Goal: Transaction & Acquisition: Purchase product/service

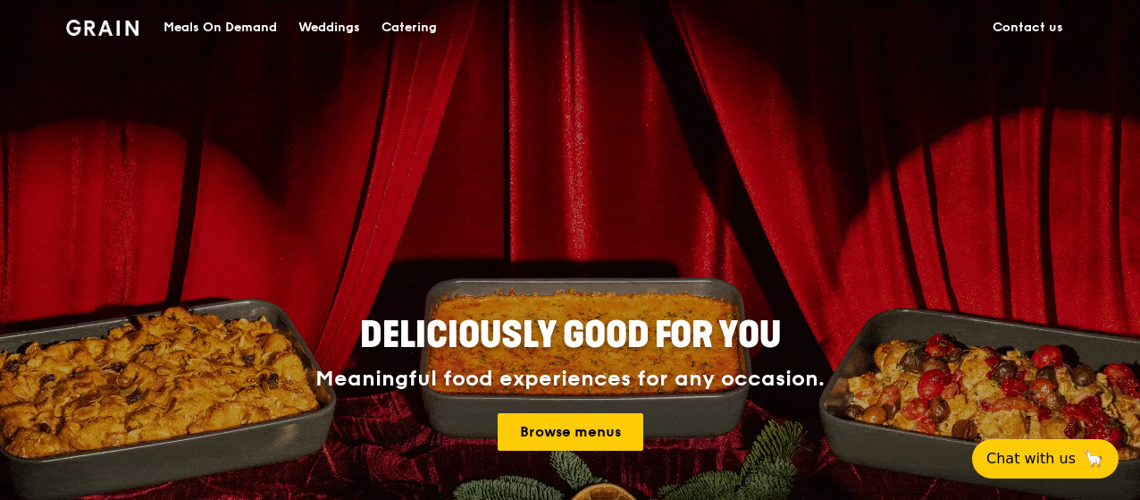
click at [409, 26] on div "Catering" at bounding box center [409, 28] width 55 height 54
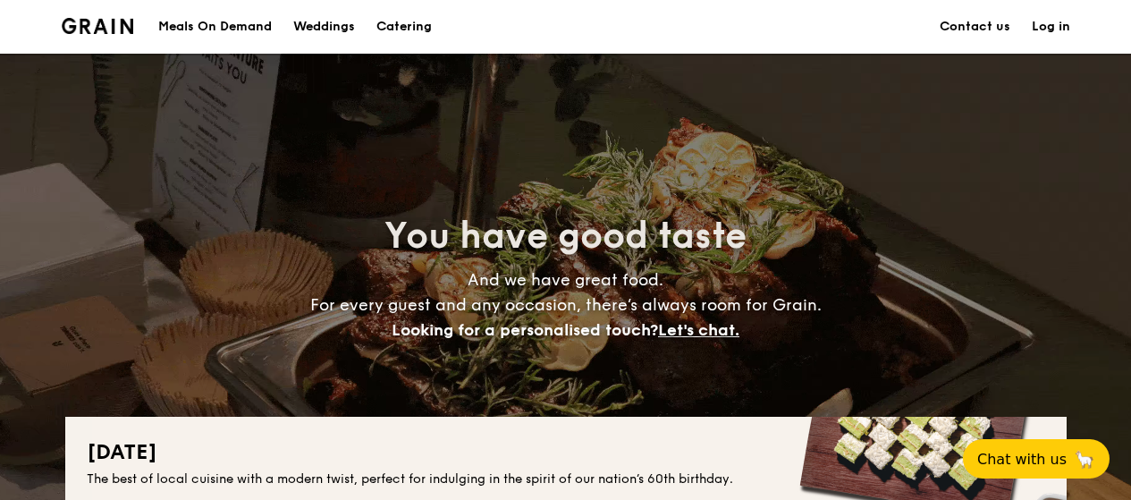
click at [215, 29] on div "Meals On Demand" at bounding box center [215, 27] width 114 height 54
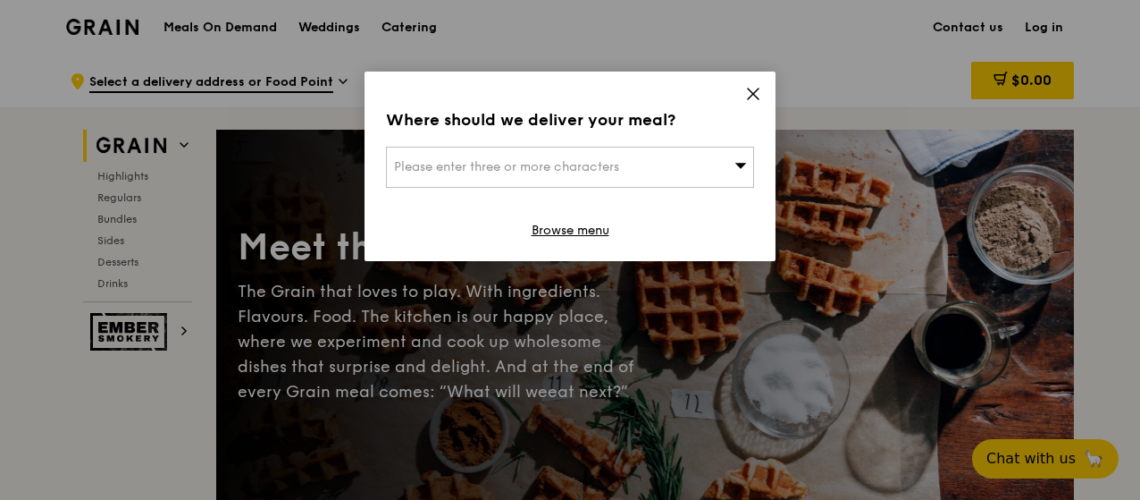
click at [759, 101] on icon at bounding box center [753, 94] width 16 height 16
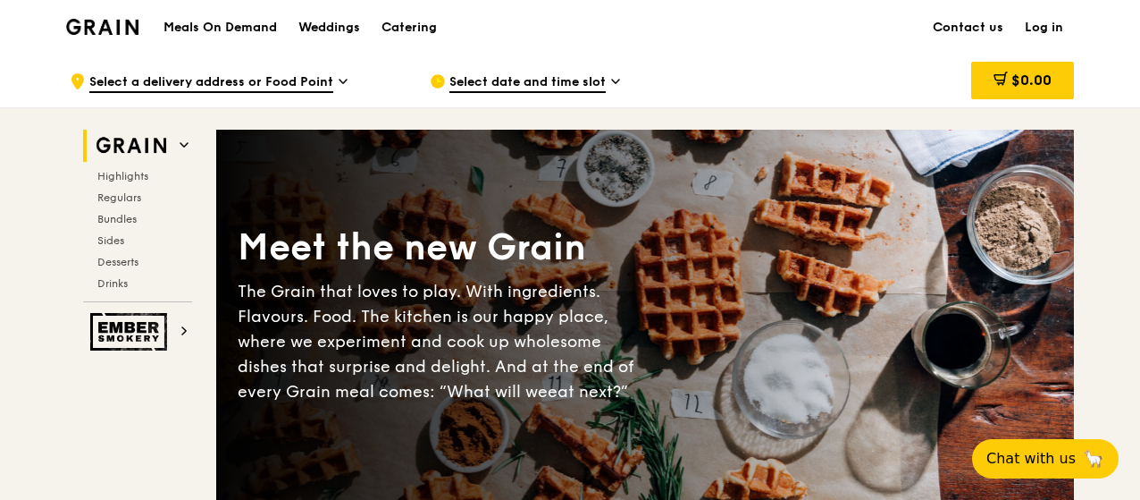
click at [186, 143] on icon at bounding box center [184, 145] width 7 height 4
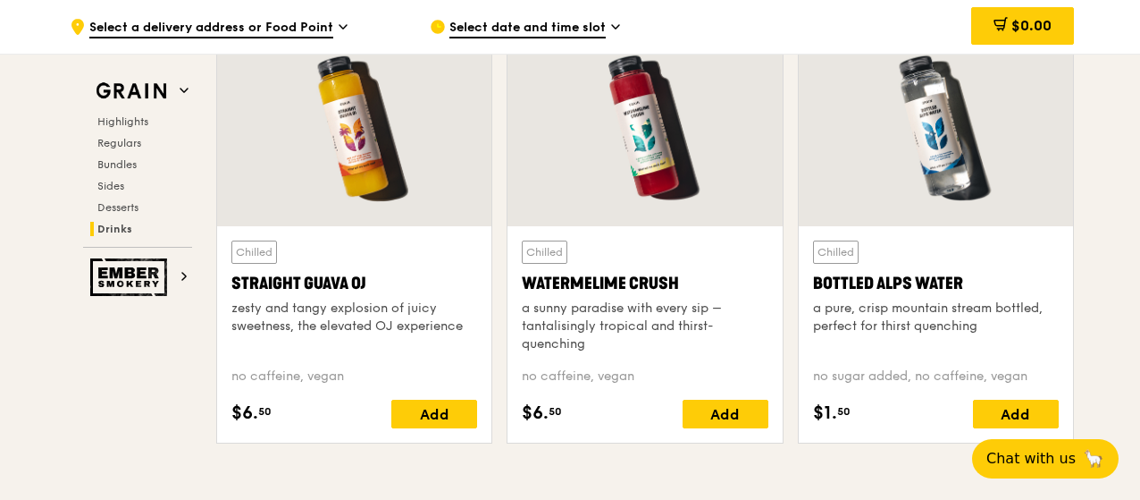
scroll to position [7483, 0]
